Goal: Communication & Community: Ask a question

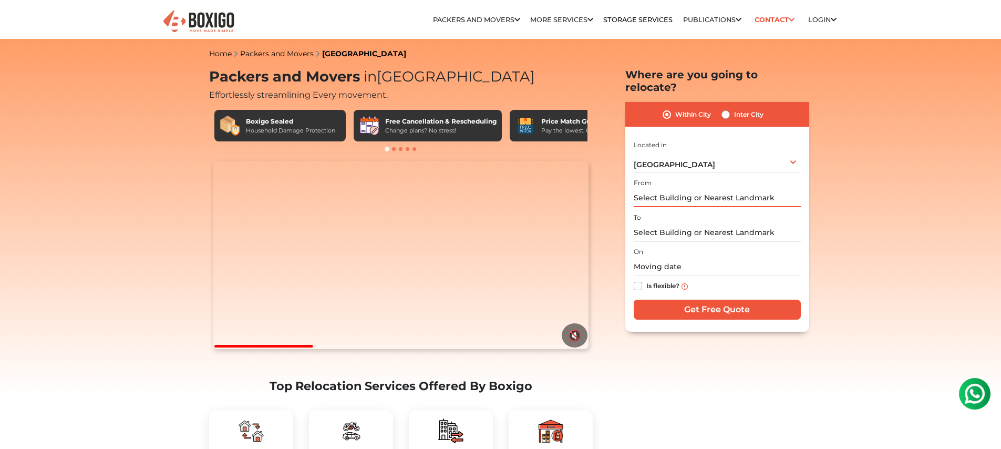
click at [692, 189] on input "text" at bounding box center [717, 198] width 167 height 18
click at [734, 108] on label "Inter City" at bounding box center [748, 114] width 29 height 13
click at [729, 108] on input "Inter City" at bounding box center [726, 113] width 8 height 11
radio input "true"
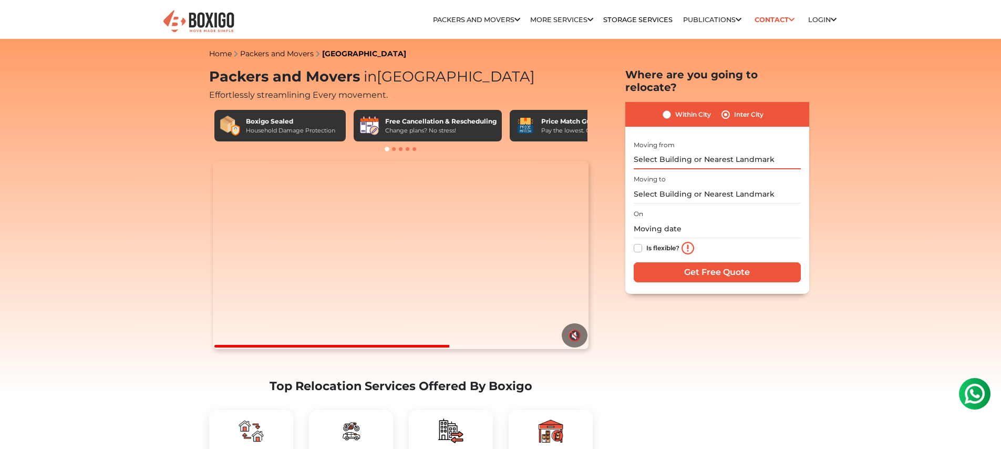
click at [698, 151] on input "text" at bounding box center [717, 160] width 167 height 18
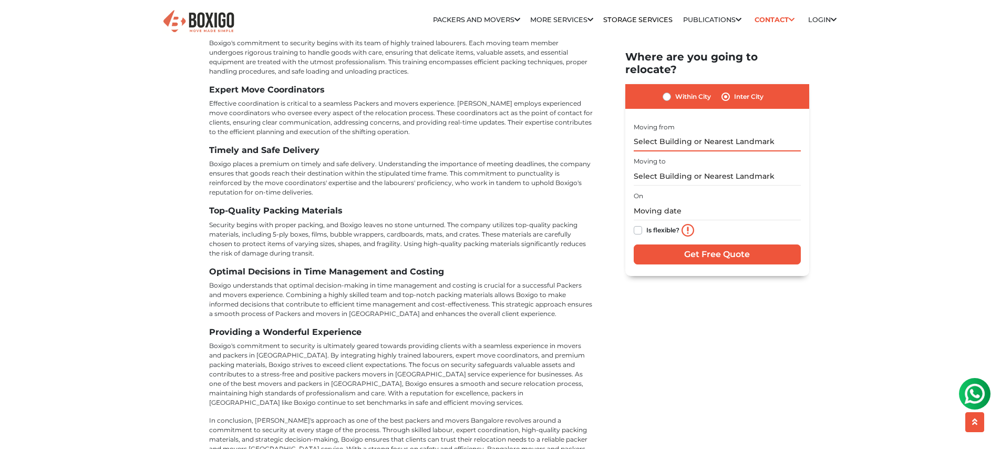
scroll to position [4692, 0]
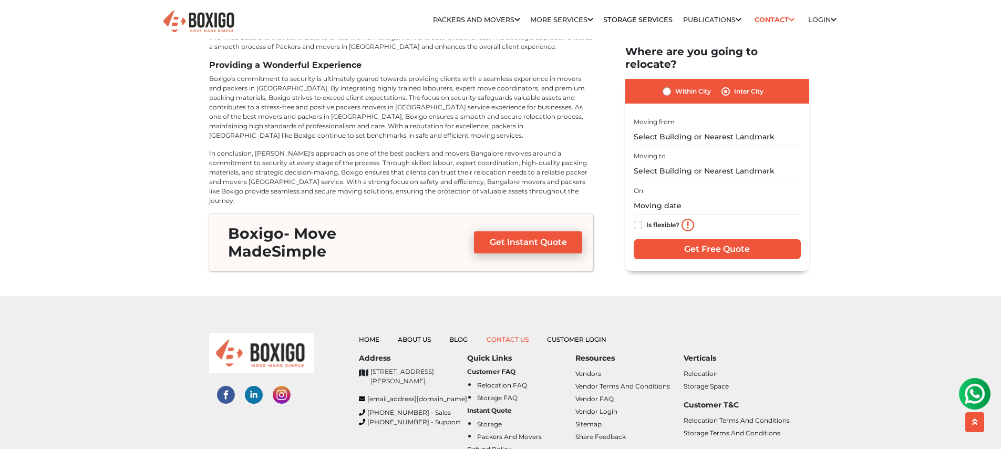
click at [500, 335] on link "Contact Us" at bounding box center [508, 339] width 42 height 8
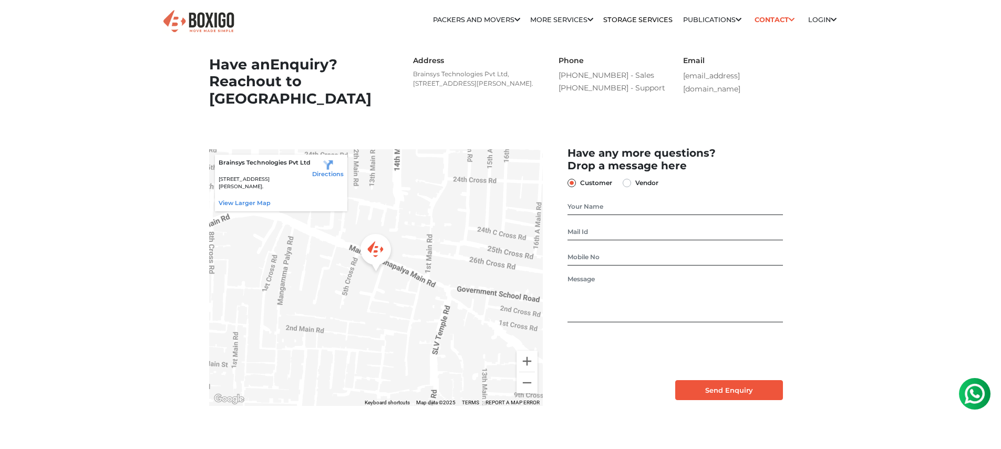
click at [597, 230] on div "Have any more questions? Drop a message here Customer Vendor" at bounding box center [676, 273] width 234 height 253
click at [601, 215] on input "text" at bounding box center [675, 206] width 215 height 17
type input "Ashish"
type input "[EMAIL_ADDRESS][DOMAIN_NAME]"
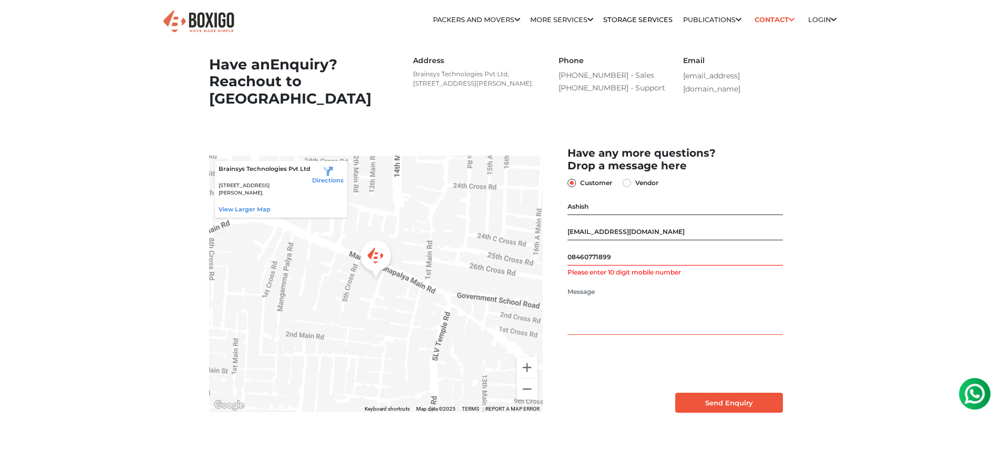
click at [619, 301] on textarea at bounding box center [675, 311] width 215 height 48
click at [569, 265] on input "08460771899" at bounding box center [675, 257] width 215 height 17
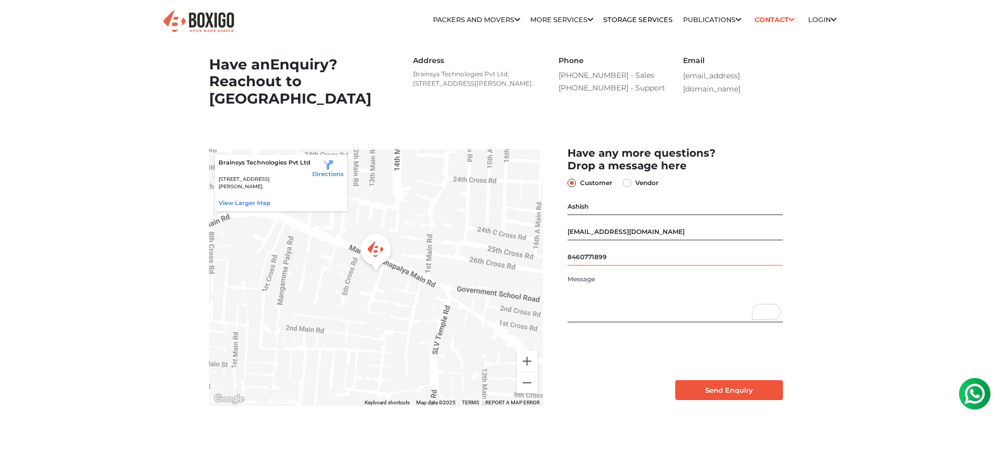
type input "8460771899"
click at [582, 303] on textarea "To enrich screen reader interactions, please activate Accessibility in Grammarl…" at bounding box center [675, 298] width 215 height 48
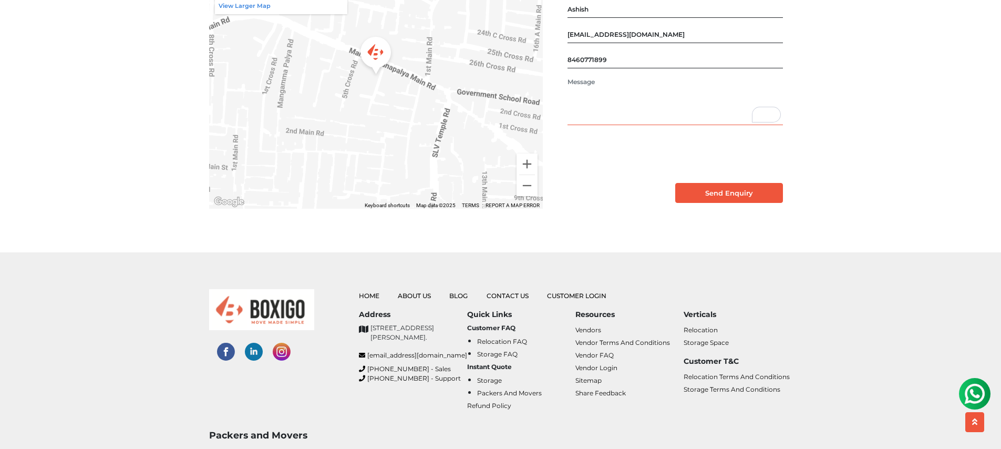
scroll to position [210, 0]
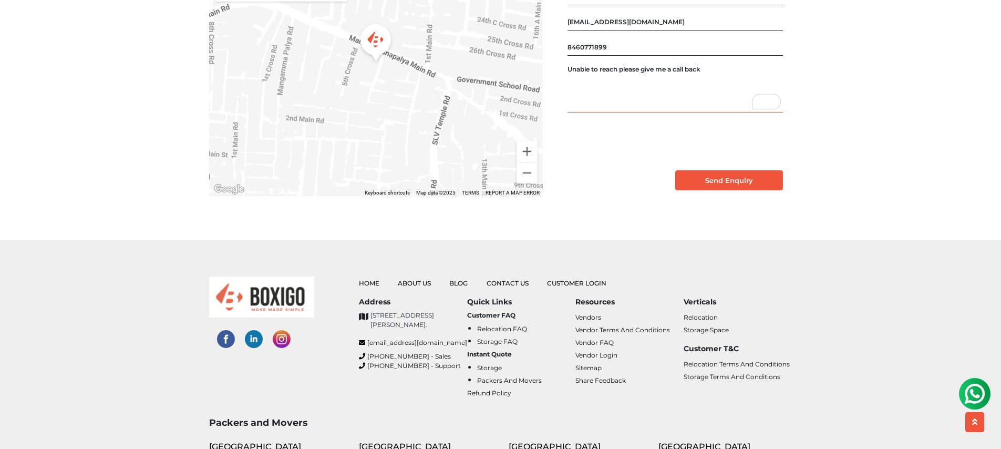
type textarea "Unable to reach please give me a call back"
click at [716, 189] on input "Send Enquiry" at bounding box center [729, 180] width 108 height 20
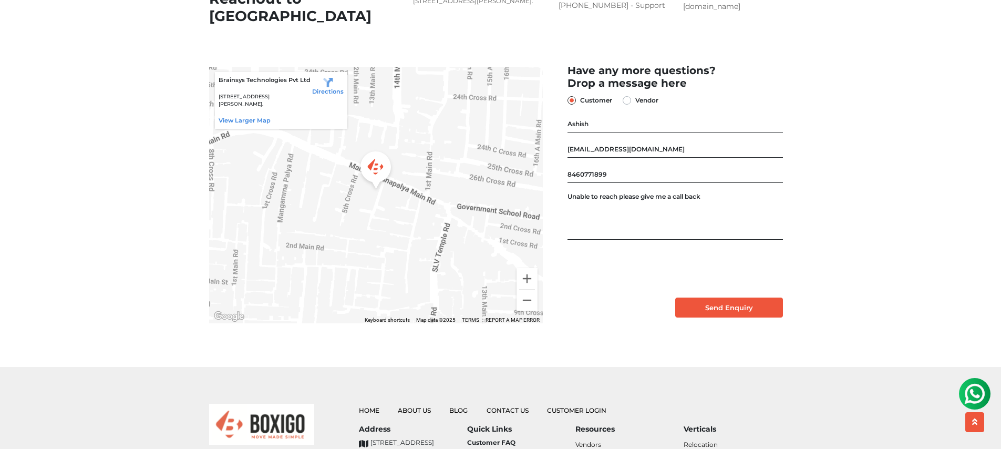
scroll to position [20, 0]
